Goal: Information Seeking & Learning: Check status

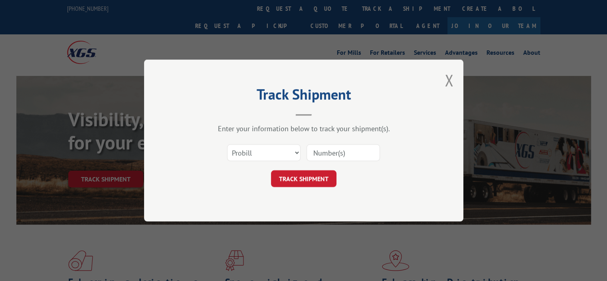
click at [333, 152] on input at bounding box center [343, 152] width 73 height 17
paste input "0500422"
type input "0500422"
drag, startPoint x: 251, startPoint y: 161, endPoint x: 254, endPoint y: 155, distance: 7.0
click at [251, 161] on div "Select category... Probill BOL PO 0500422" at bounding box center [304, 152] width 240 height 26
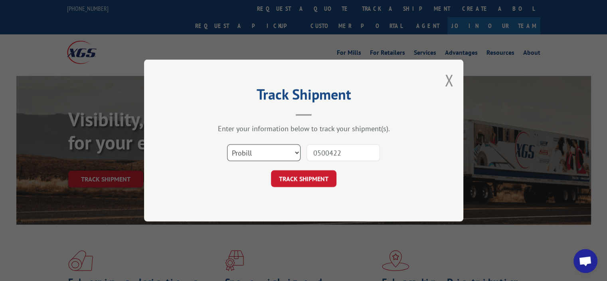
click at [254, 155] on select "Select category... Probill BOL PO" at bounding box center [263, 152] width 73 height 17
select select "bol"
click at [227, 144] on select "Select category... Probill BOL PO" at bounding box center [263, 152] width 73 height 17
click at [293, 180] on button "TRACK SHIPMENT" at bounding box center [303, 178] width 65 height 17
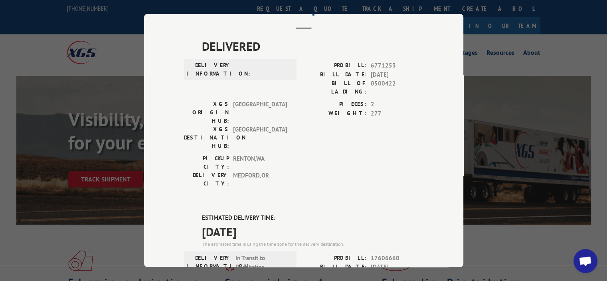
scroll to position [120, 0]
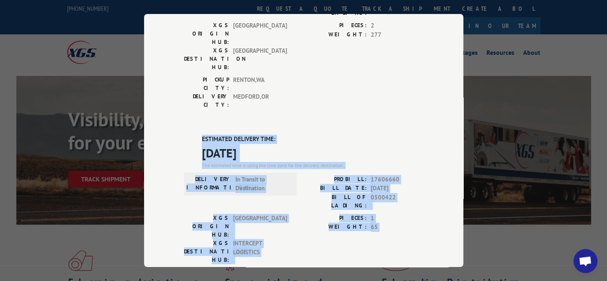
drag, startPoint x: 276, startPoint y: 210, endPoint x: 198, endPoint y: 92, distance: 141.6
click at [198, 135] on div "ESTIMATED DELIVERY TIME: [DATE] The estimated time is using the time zone for t…" at bounding box center [304, 278] width 240 height 287
copy div "ESTIMATED DELIVERY TIME: [DATE] The estimated time is using the time zone for t…"
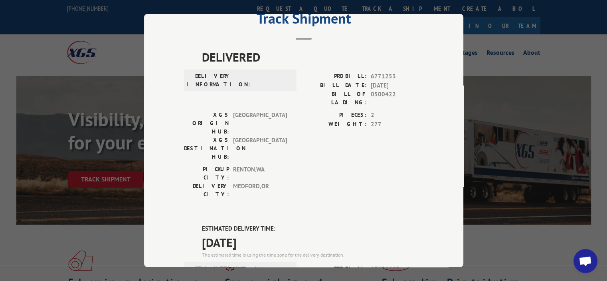
scroll to position [0, 0]
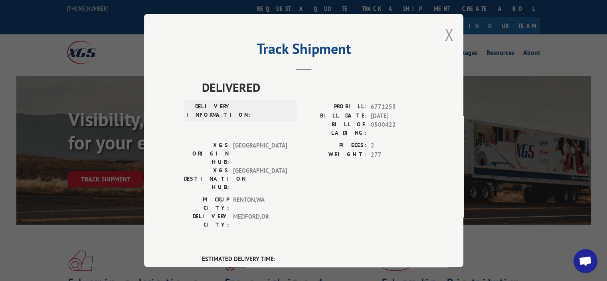
click at [449, 37] on button "Close modal" at bounding box center [449, 34] width 9 height 21
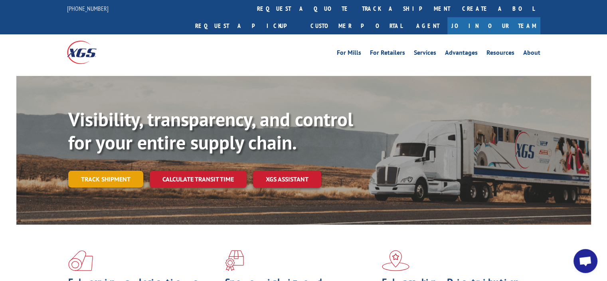
click at [117, 171] on link "Track shipment" at bounding box center [105, 179] width 75 height 17
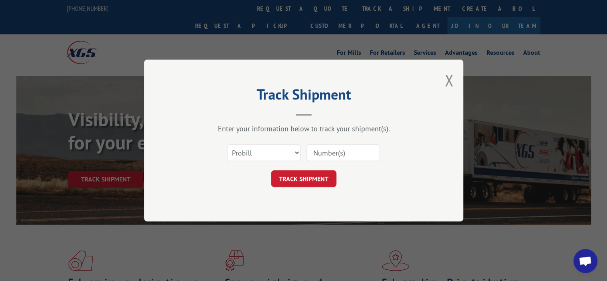
click at [335, 149] on input at bounding box center [343, 152] width 73 height 17
paste input "17603646"
type input "17603646"
click at [334, 185] on button "TRACK SHIPMENT" at bounding box center [303, 178] width 65 height 17
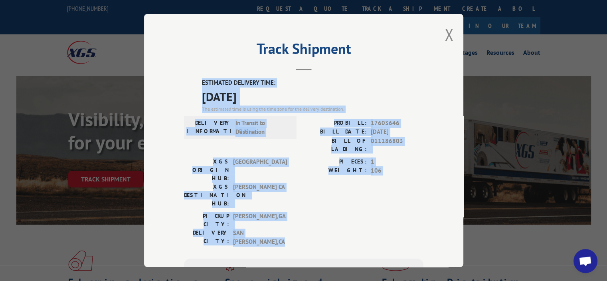
drag, startPoint x: 282, startPoint y: 188, endPoint x: 192, endPoint y: 82, distance: 139.1
click at [192, 82] on div "ESTIMATED DELIVERY TIME: [DATE] The estimated time is using the time zone for t…" at bounding box center [304, 222] width 240 height 288
copy div "ESTIMATED DELIVERY TIME: [DATE] The estimated time is using the time zone for t…"
click at [288, 183] on div "XGS DESTINATION HUB: [PERSON_NAME] CA" at bounding box center [238, 195] width 108 height 25
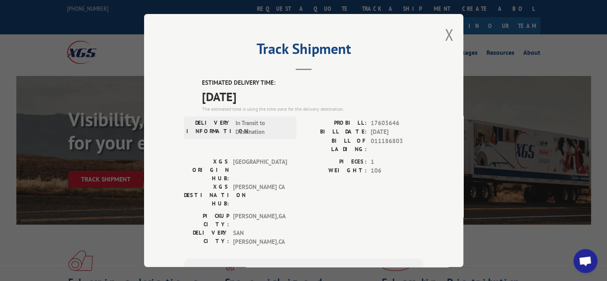
click at [359, 117] on div "ESTIMATED DELIVERY TIME: [DATE] The estimated time is using the time zone for t…" at bounding box center [304, 222] width 240 height 288
drag, startPoint x: 446, startPoint y: 38, endPoint x: 395, endPoint y: 76, distance: 63.8
click at [446, 38] on button "Close modal" at bounding box center [449, 34] width 9 height 21
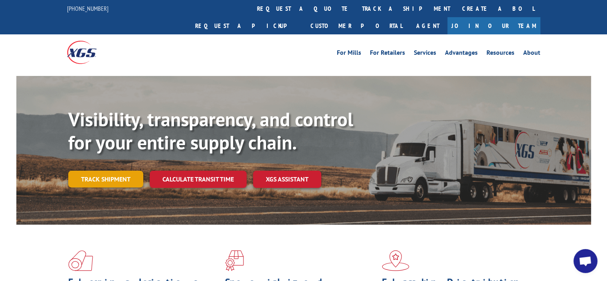
drag, startPoint x: 120, startPoint y: 153, endPoint x: 117, endPoint y: 159, distance: 6.8
click at [119, 153] on div "Visibility, transparency, and control for your entire supply chain. Track shipm…" at bounding box center [329, 163] width 523 height 111
click at [117, 171] on link "Track shipment" at bounding box center [105, 179] width 75 height 17
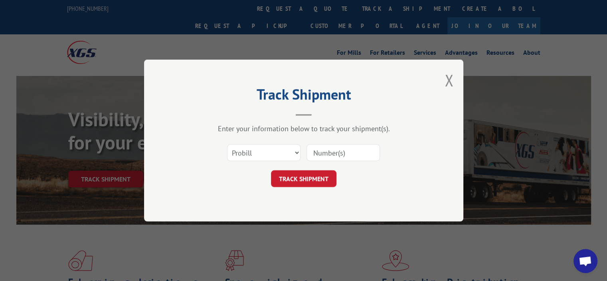
click at [89, 158] on div "Track Shipment Enter your information below to track your shipment(s). Select c…" at bounding box center [303, 140] width 607 height 281
click at [355, 152] on input at bounding box center [343, 152] width 73 height 17
paste input "17603654"
type input "17603654"
click at [280, 182] on button "TRACK SHIPMENT" at bounding box center [303, 178] width 65 height 17
